Goal: Submit feedback/report problem

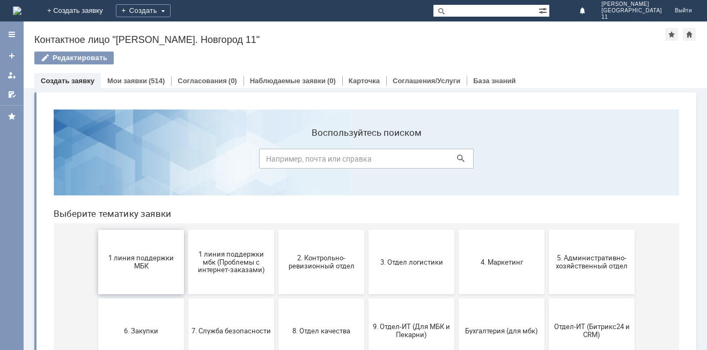
click at [131, 264] on span "1 линия поддержки МБК" at bounding box center [140, 262] width 79 height 16
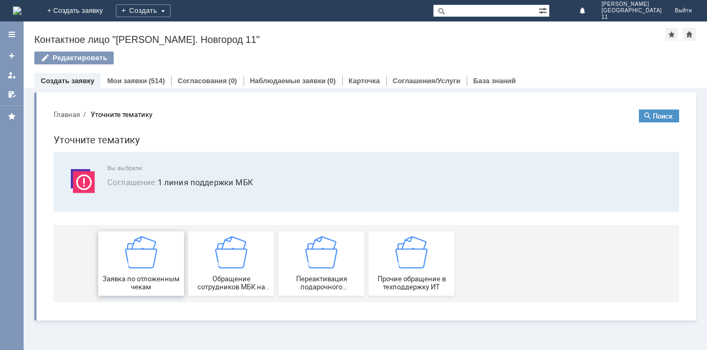
click at [136, 262] on img at bounding box center [141, 252] width 32 height 32
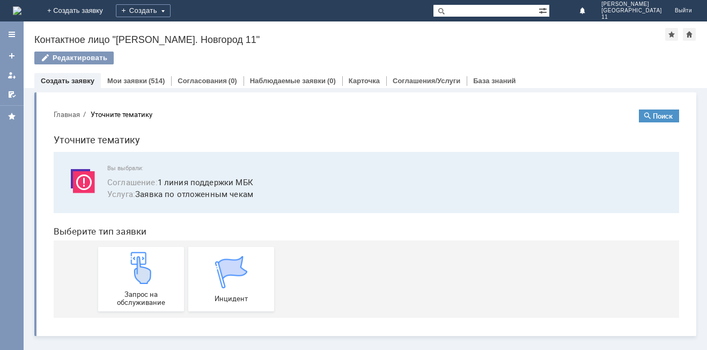
click at [136, 262] on img at bounding box center [141, 268] width 32 height 32
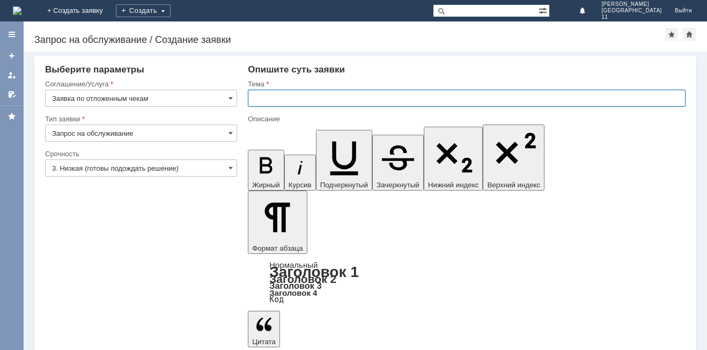
click at [308, 95] on input "text" at bounding box center [467, 98] width 438 height 17
type input "прошу удалить отложенные чеки"
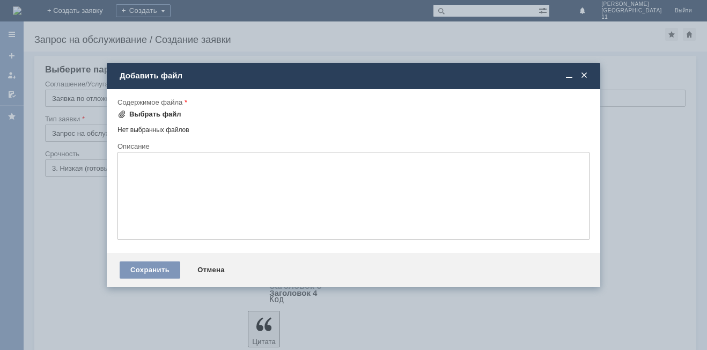
click at [164, 117] on div "Выбрать файл" at bounding box center [155, 114] width 52 height 9
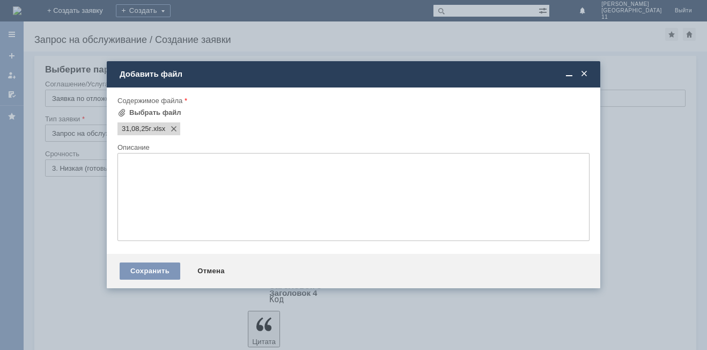
scroll to position [0, 0]
click at [142, 267] on div "Сохранить" at bounding box center [150, 270] width 61 height 17
